Goal: Check status: Check status

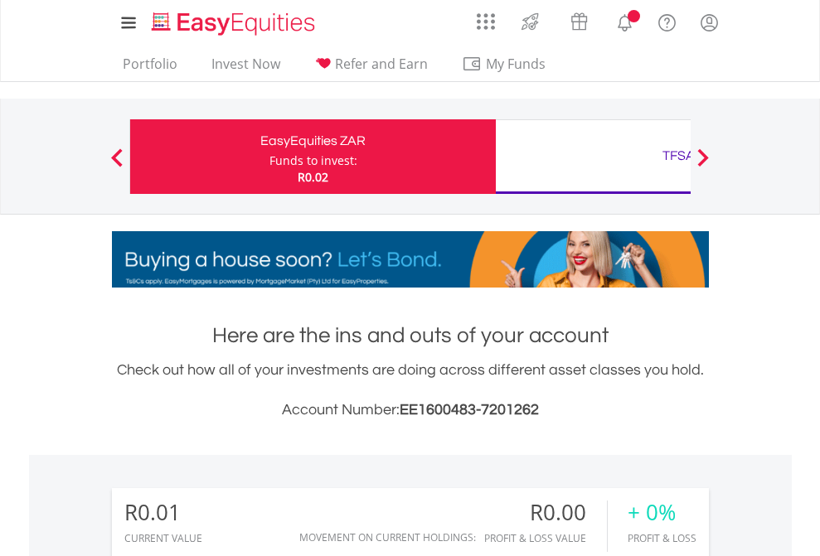
scroll to position [159, 260]
click at [269, 157] on div "Funds to invest:" at bounding box center [313, 161] width 88 height 17
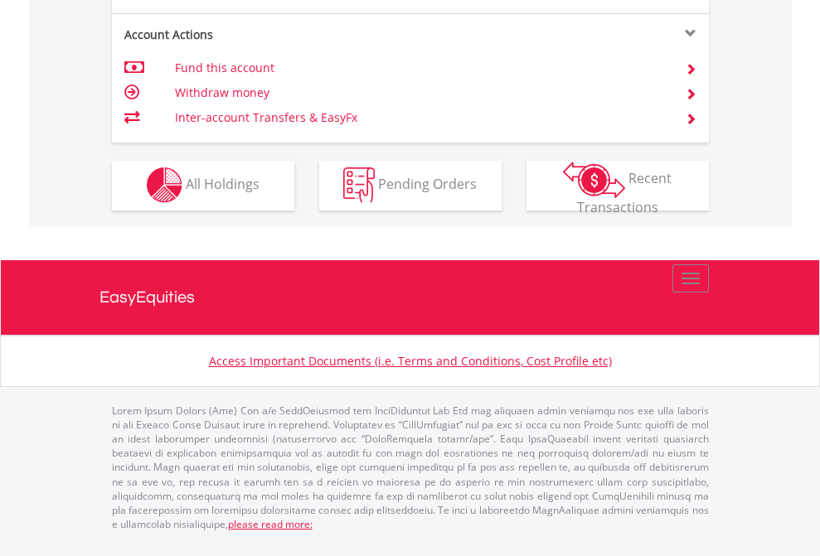
scroll to position [1550, 0]
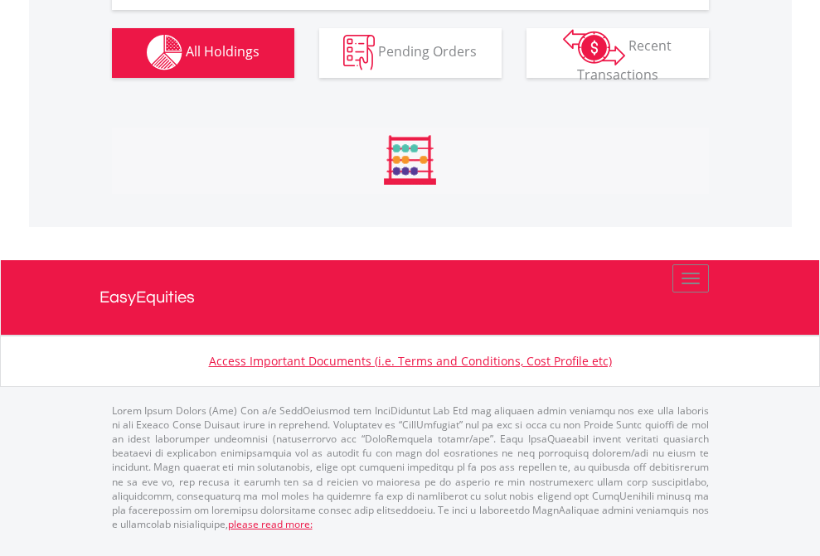
scroll to position [1641, 0]
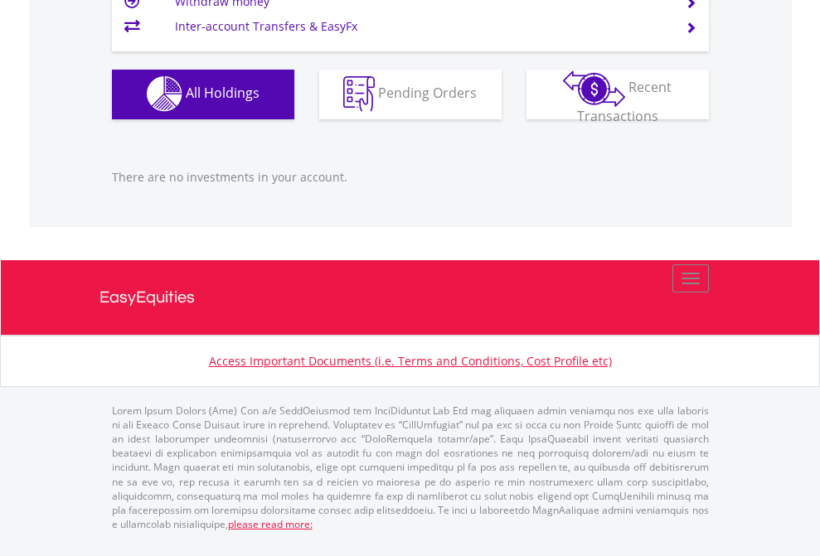
scroll to position [119, 0]
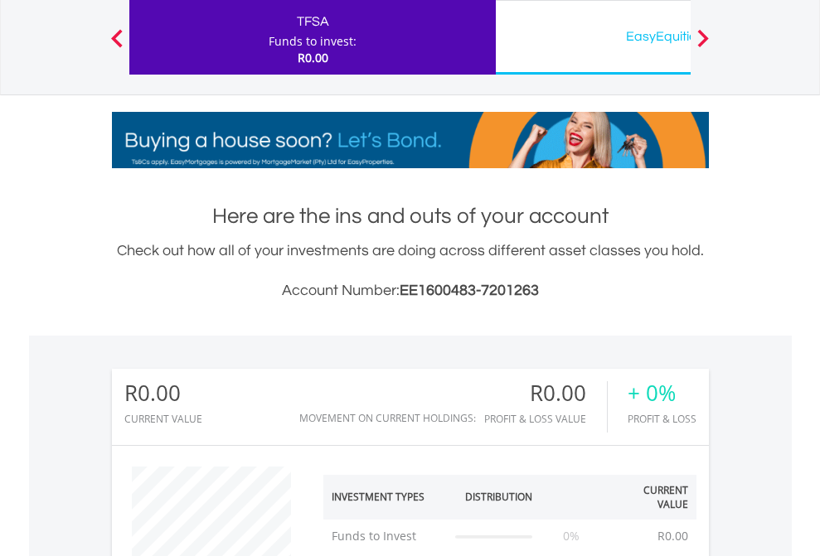
click at [593, 37] on div "EasyEquities USD" at bounding box center [679, 36] width 346 height 23
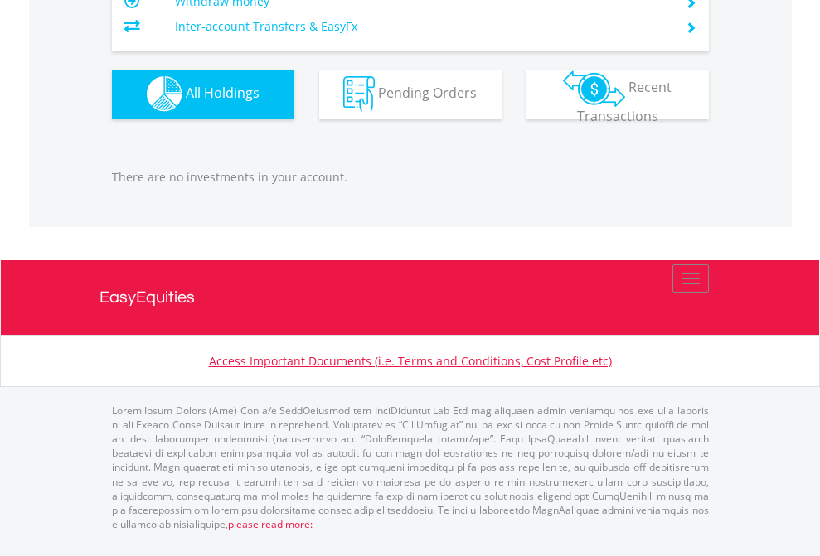
scroll to position [159, 260]
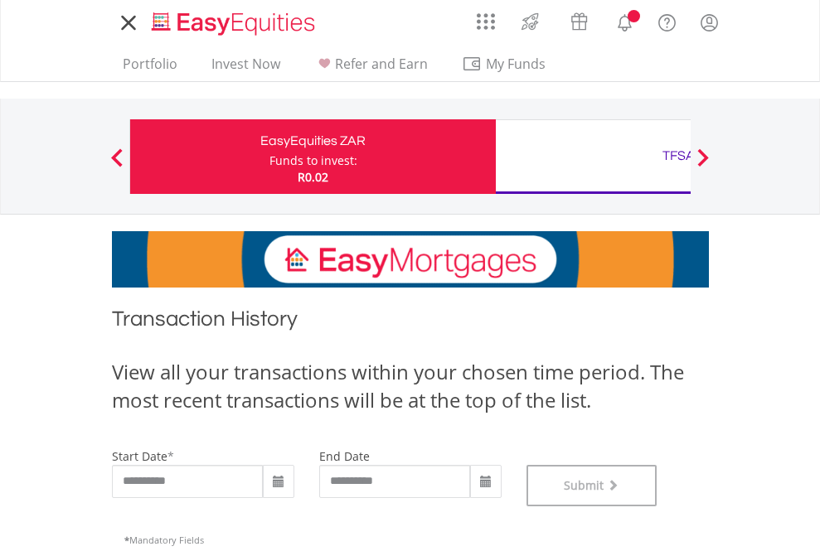
scroll to position [672, 0]
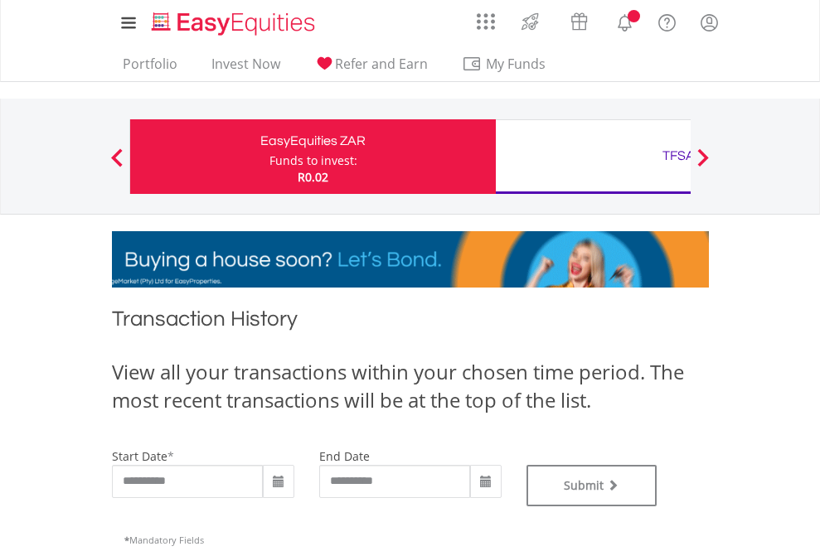
click at [593, 157] on div "TFSA" at bounding box center [679, 155] width 346 height 23
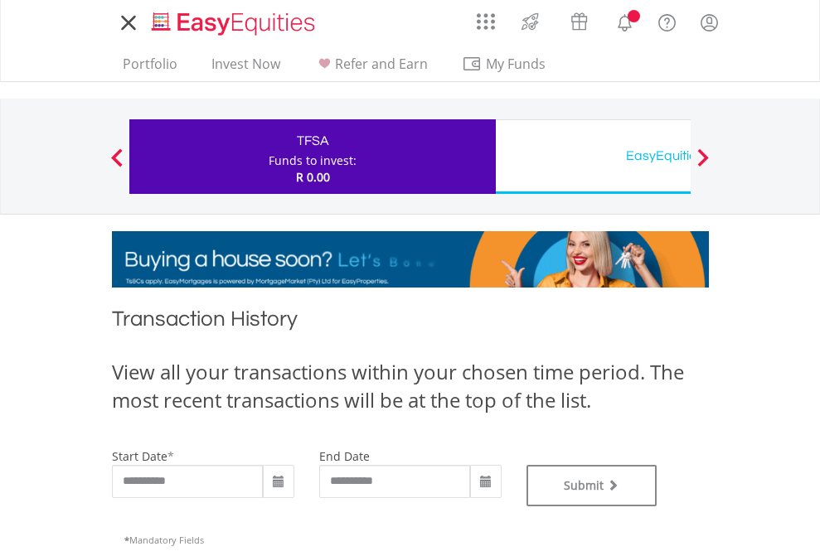
type input "**********"
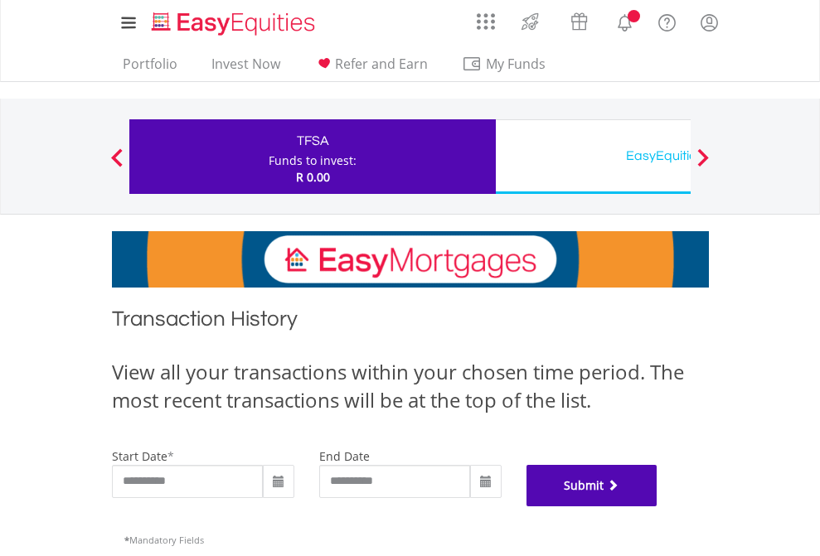
click at [657, 506] on button "Submit" at bounding box center [591, 485] width 131 height 41
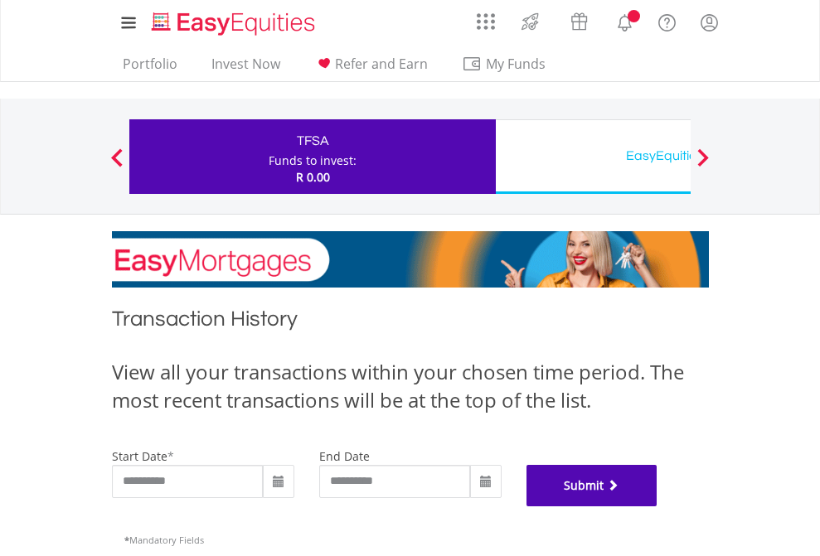
scroll to position [672, 0]
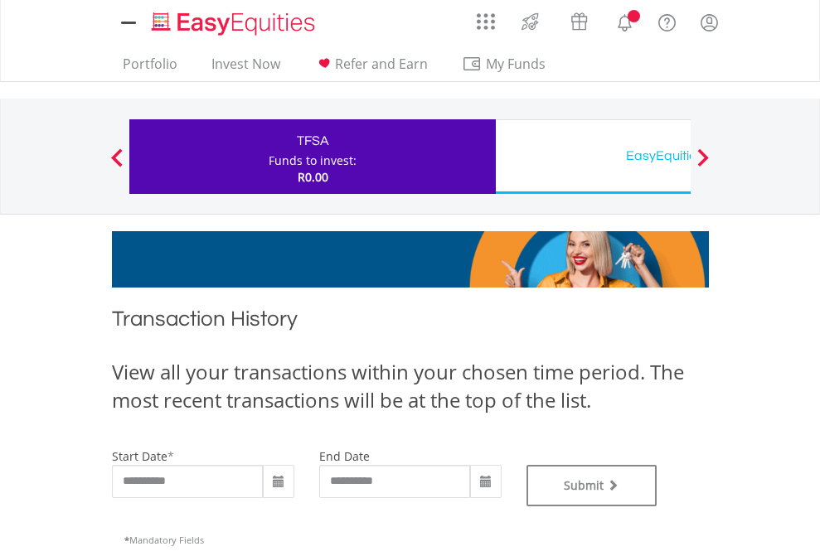
click at [593, 157] on div "EasyEquities USD" at bounding box center [679, 155] width 346 height 23
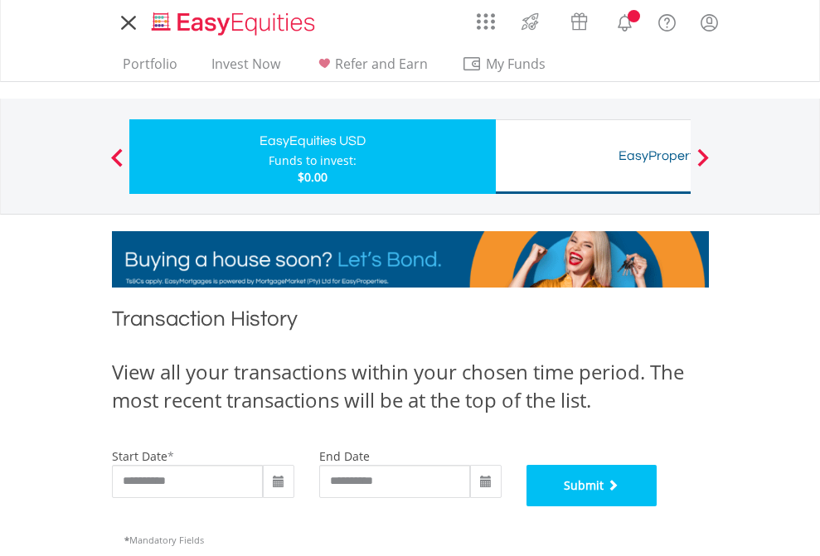
click at [657, 506] on button "Submit" at bounding box center [591, 485] width 131 height 41
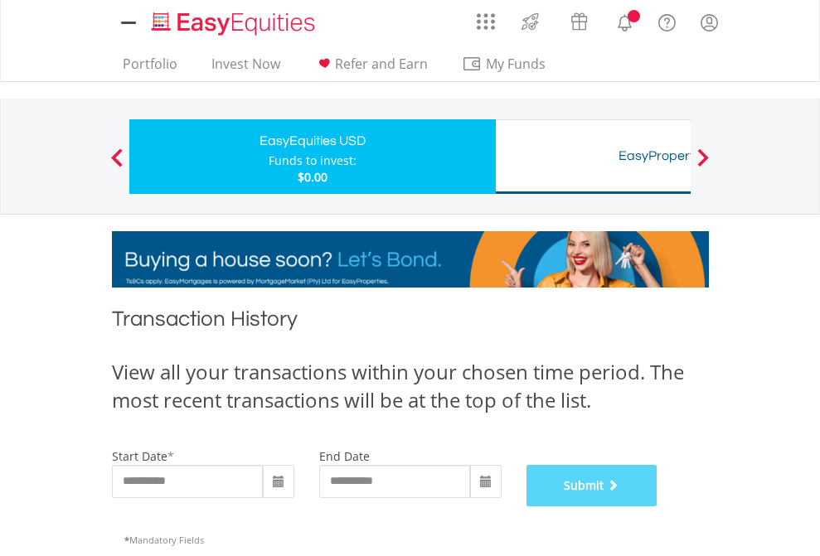
scroll to position [672, 0]
